Goal: Task Accomplishment & Management: Manage account settings

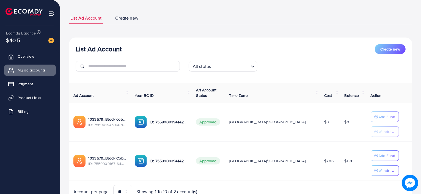
scroll to position [54, 0]
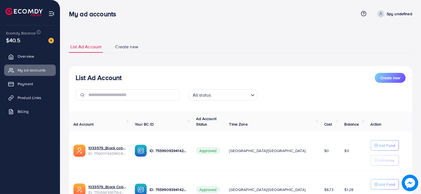
click at [136, 51] on link "Create new" at bounding box center [127, 47] width 26 height 12
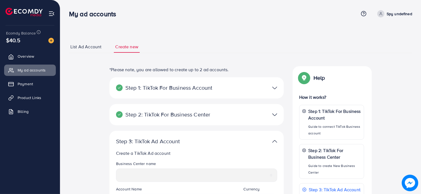
click at [270, 41] on ul "List Ad Account Create new" at bounding box center [241, 47] width 344 height 12
click at [28, 67] on link "My ad accounts" at bounding box center [30, 69] width 52 height 11
click at [29, 56] on span "Overview" at bounding box center [27, 56] width 17 height 6
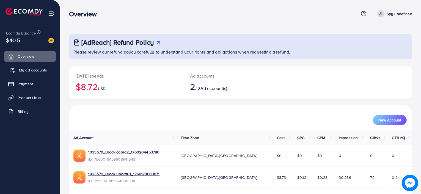
click at [31, 67] on span "My ad accounts" at bounding box center [33, 70] width 28 height 6
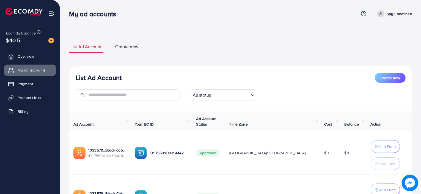
drag, startPoint x: 290, startPoint y: 122, endPoint x: 224, endPoint y: 75, distance: 80.4
click at [229, 73] on div "List Ad Account Create new All status Loading... Ad Account Your BC ID Ad Accou…" at bounding box center [241, 154] width 344 height 176
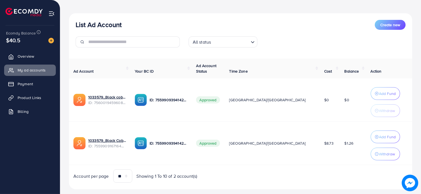
click at [225, 87] on td "Approved" at bounding box center [208, 99] width 33 height 43
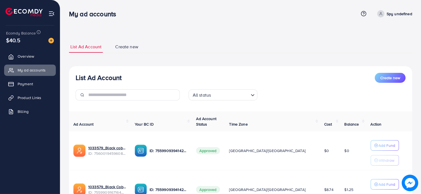
click at [87, 15] on h3 "My ad accounts" at bounding box center [94, 14] width 51 height 8
click at [33, 57] on span "Overview" at bounding box center [27, 56] width 17 height 6
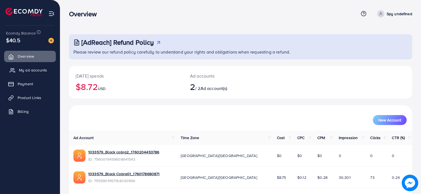
click at [37, 71] on span "My ad accounts" at bounding box center [33, 70] width 28 height 6
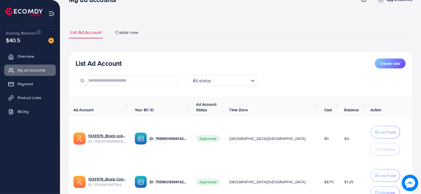
scroll to position [14, 0]
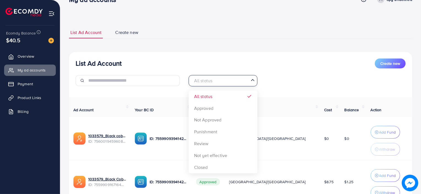
click at [254, 79] on icon "Search for option" at bounding box center [253, 80] width 6 height 6
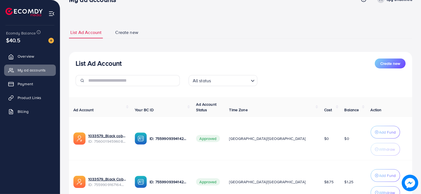
click at [202, 62] on div "List Ad Account Create new" at bounding box center [241, 63] width 330 height 10
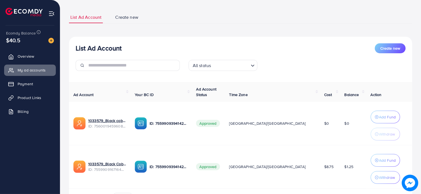
scroll to position [0, 0]
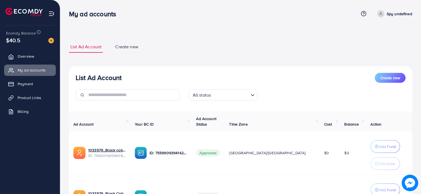
click at [135, 48] on span "Create new" at bounding box center [126, 46] width 23 height 6
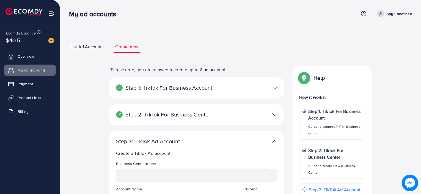
click at [96, 42] on link "List Ad Account" at bounding box center [86, 47] width 34 height 12
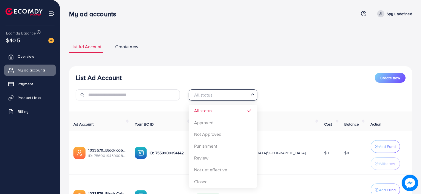
click at [251, 96] on icon "Search for option" at bounding box center [253, 94] width 6 height 6
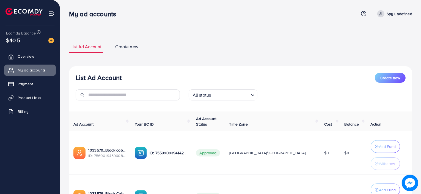
click at [186, 61] on div "List Ad Account Create new List Ad Account Create new All status Loading... Ad …" at bounding box center [241, 141] width 344 height 201
click at [125, 50] on link "Create new" at bounding box center [127, 47] width 26 height 12
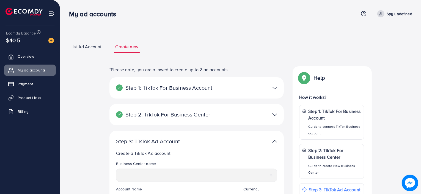
click at [80, 46] on span "List Ad Account" at bounding box center [85, 46] width 31 height 6
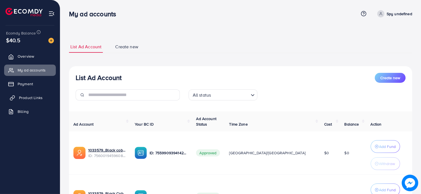
click at [36, 96] on span "Product Links" at bounding box center [31, 98] width 24 height 6
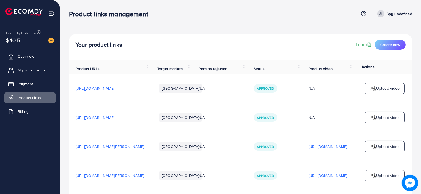
drag, startPoint x: 171, startPoint y: 59, endPoint x: 338, endPoint y: 189, distance: 212.1
click at [338, 189] on div "Your product links Learn Create new Product URLs Target markets Reason rejected…" at bounding box center [241, 149] width 344 height 230
click at [193, 58] on div "Your product links Learn Create new" at bounding box center [241, 46] width 344 height 25
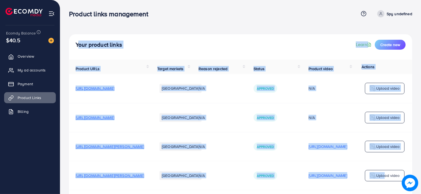
drag, startPoint x: 67, startPoint y: 5, endPoint x: 383, endPoint y: 185, distance: 363.4
click at [383, 185] on div "Your product links Learn Create new Product URLs Target markets Reason rejected…" at bounding box center [240, 136] width 361 height 273
click at [227, 74] on th "Reason rejected" at bounding box center [219, 66] width 55 height 14
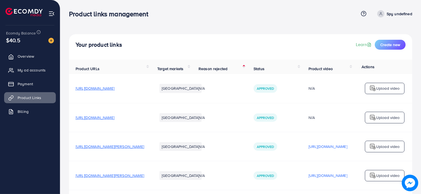
click at [228, 69] on span "Reason rejected" at bounding box center [213, 69] width 29 height 6
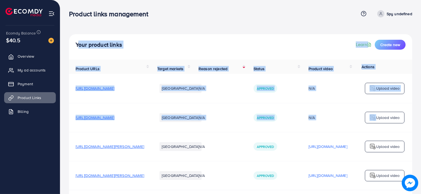
drag, startPoint x: 63, startPoint y: 7, endPoint x: 375, endPoint y: 133, distance: 336.2
click at [375, 133] on div "Your product links Learn Create new Product URLs Target markets Reason rejected…" at bounding box center [240, 136] width 361 height 273
click at [214, 46] on div "Your product links Learn Create new" at bounding box center [241, 45] width 330 height 10
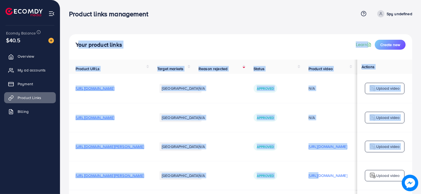
drag, startPoint x: 66, startPoint y: 3, endPoint x: 327, endPoint y: 182, distance: 316.4
click at [327, 182] on div "Your product links Learn Create new Product URLs Target markets Reason rejected…" at bounding box center [240, 136] width 361 height 273
click at [148, 50] on div "Your product links Learn Create new" at bounding box center [241, 46] width 344 height 25
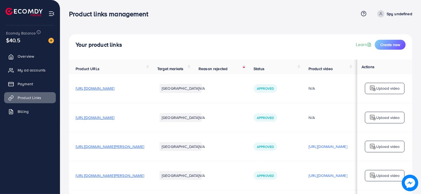
scroll to position [81, 0]
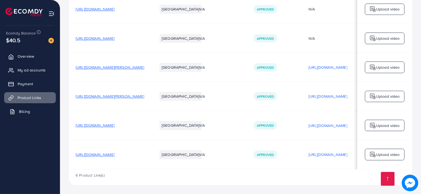
click at [21, 116] on link "Billing" at bounding box center [30, 111] width 52 height 11
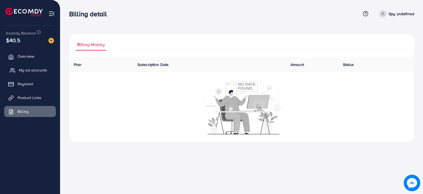
click at [31, 72] on span "My ad accounts" at bounding box center [33, 70] width 28 height 6
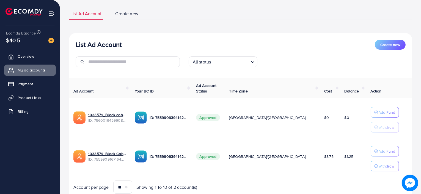
scroll to position [54, 0]
